Goal: Task Accomplishment & Management: Use online tool/utility

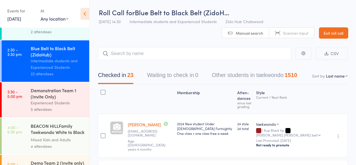
scroll to position [311, 0]
click at [66, 112] on div "5 attendees" at bounding box center [58, 109] width 54 height 6
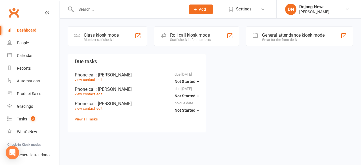
click at [193, 37] on div "Roll call kiosk mode" at bounding box center [190, 34] width 41 height 5
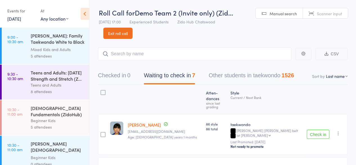
click at [322, 130] on button "Check in" at bounding box center [318, 134] width 23 height 9
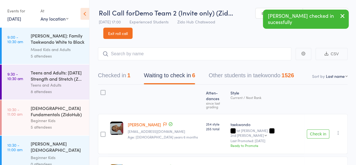
click at [322, 129] on button "Check in" at bounding box center [318, 133] width 23 height 9
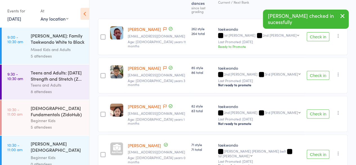
scroll to position [95, 0]
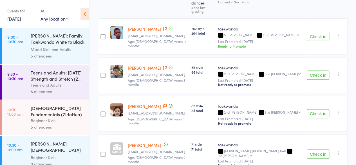
click at [318, 149] on button "Check in" at bounding box center [318, 153] width 23 height 9
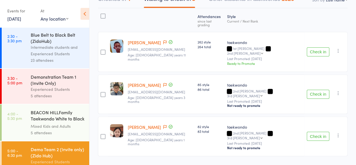
scroll to position [340, 0]
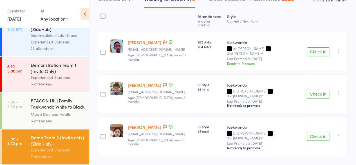
click at [57, 80] on div "Experienced Students" at bounding box center [58, 77] width 54 height 6
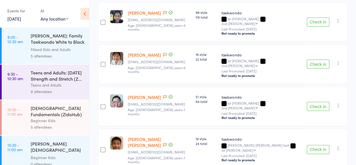
scroll to position [150, 0]
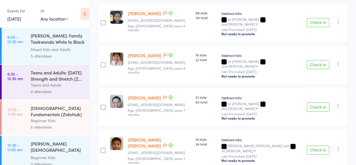
click at [323, 145] on button "Check in" at bounding box center [318, 149] width 23 height 9
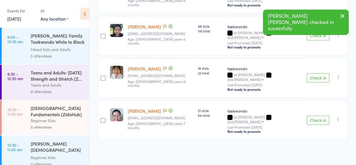
scroll to position [114, 0]
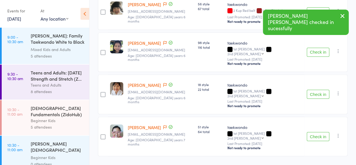
click at [321, 132] on button "Check in" at bounding box center [318, 136] width 23 height 9
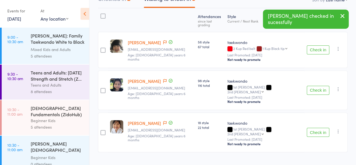
click at [319, 86] on button "Check in" at bounding box center [318, 90] width 23 height 9
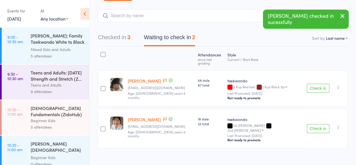
click at [317, 84] on button "Check in" at bounding box center [318, 88] width 23 height 9
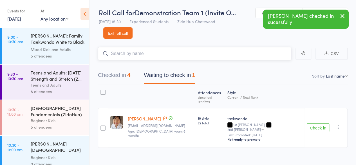
click at [208, 52] on input "search" at bounding box center [195, 53] width 194 height 13
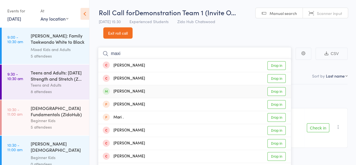
type input "maxi"
click at [282, 92] on link "Drop in" at bounding box center [277, 91] width 18 height 9
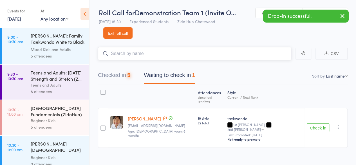
click at [272, 55] on input "search" at bounding box center [195, 53] width 194 height 13
click at [273, 55] on input "search" at bounding box center [195, 53] width 194 height 13
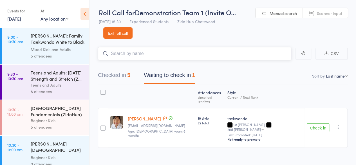
click at [272, 55] on input "search" at bounding box center [195, 53] width 194 height 13
click at [271, 50] on input "search" at bounding box center [195, 53] width 194 height 13
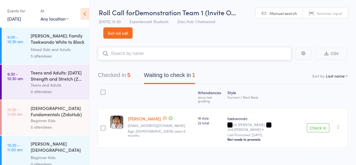
click at [119, 74] on button "Checked in 5" at bounding box center [114, 76] width 32 height 15
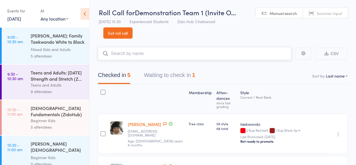
click at [139, 57] on input "search" at bounding box center [195, 53] width 194 height 13
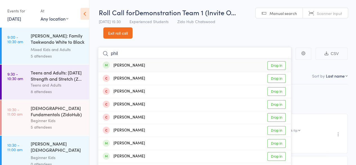
type input "phil"
click at [279, 65] on link "Drop in" at bounding box center [277, 65] width 18 height 9
type input "emma"
click at [284, 93] on link "Drop in" at bounding box center [277, 91] width 18 height 9
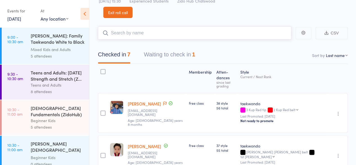
scroll to position [0, 0]
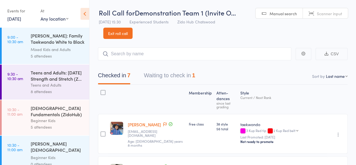
click at [294, 25] on header "Roll Call for Demonstration Team 1 (Invite O… 16 Aug 15:30 Experienced Students…" at bounding box center [223, 19] width 267 height 39
click at [238, 36] on header "Roll Call for Demonstration Team 1 (Invite O… 16 Aug 15:30 Experienced Students…" at bounding box center [223, 19] width 267 height 39
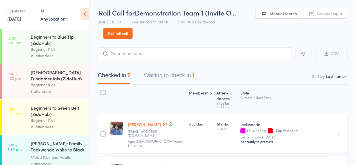
scroll to position [340, 0]
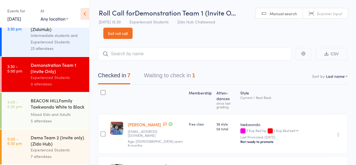
click at [65, 144] on div "Demo Team 2 (Invite only) (Zido Hub)" at bounding box center [58, 140] width 54 height 12
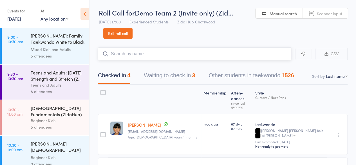
click at [182, 75] on button "Waiting to check in 3" at bounding box center [169, 76] width 51 height 15
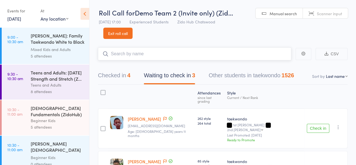
click at [117, 78] on button "Checked in 4" at bounding box center [114, 76] width 32 height 15
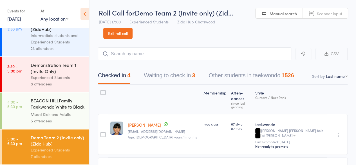
click at [55, 86] on div "8 attendees" at bounding box center [58, 84] width 54 height 6
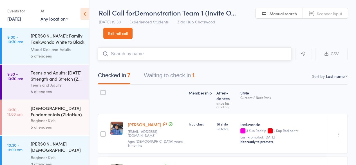
click at [160, 55] on input "search" at bounding box center [195, 53] width 194 height 13
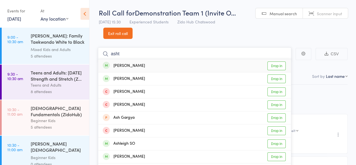
type input "asht"
click at [281, 68] on link "Drop in" at bounding box center [277, 65] width 18 height 9
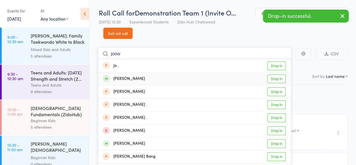
type input "joow"
click at [281, 75] on link "Drop in" at bounding box center [277, 78] width 18 height 9
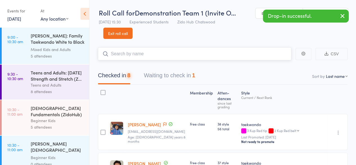
click at [276, 54] on input "search" at bounding box center [195, 53] width 194 height 13
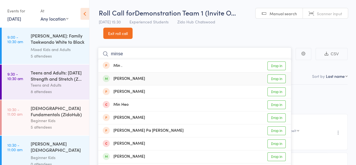
type input "minse"
click at [280, 77] on link "Drop in" at bounding box center [277, 78] width 18 height 9
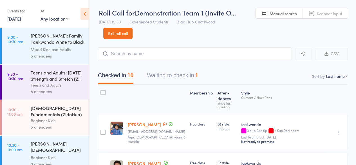
click at [340, 30] on header "Roll Call for Demonstration Team 1 (Invite O… 16 Aug 15:30 Experienced Students…" at bounding box center [223, 19] width 267 height 39
click at [316, 121] on div "taekwondo 3 Kup Red tip 2 Kup Red belt 2 Kup Red belt 1 Kup Black tip Cho dan b…" at bounding box center [283, 127] width 84 height 12
click at [274, 37] on header "Roll Call for Demonstration Team 1 (Invite O… 16 Aug 15:30 Experienced Students…" at bounding box center [223, 19] width 267 height 39
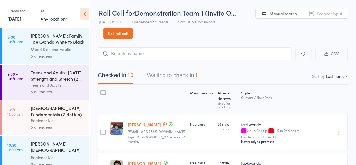
click at [260, 37] on header "Roll Call for Demonstration Team 1 (Invite O… 16 Aug 15:30 Experienced Students…" at bounding box center [223, 19] width 267 height 39
click at [230, 32] on header "Roll Call for Demonstration Team 1 (Invite O… 16 Aug 15:30 Experienced Students…" at bounding box center [223, 19] width 267 height 39
click at [334, 25] on header "Roll Call for Demonstration Team 1 (Invite O… 16 Aug 15:30 Experienced Students…" at bounding box center [223, 19] width 267 height 39
click at [265, 35] on header "Roll Call for Demonstration Team 1 (Invite O… 16 Aug 15:30 Experienced Students…" at bounding box center [223, 19] width 267 height 39
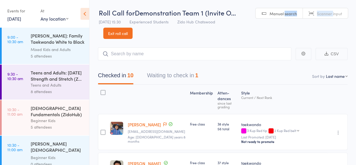
click at [265, 35] on header "Roll Call for Demonstration Team 1 (Invite O… 16 Aug 15:30 Experienced Students…" at bounding box center [223, 19] width 267 height 39
click at [251, 33] on header "Roll Call for Demonstration Team 1 (Invite O… 16 Aug 15:30 Experienced Students…" at bounding box center [223, 19] width 267 height 39
click at [242, 33] on header "Roll Call for Demonstration Team 1 (Invite O… 16 Aug 15:30 Experienced Students…" at bounding box center [223, 19] width 267 height 39
click at [228, 38] on header "Roll Call for Demonstration Team 1 (Invite O… 16 Aug 15:30 Experienced Students…" at bounding box center [223, 19] width 267 height 39
